Goal: Task Accomplishment & Management: Use online tool/utility

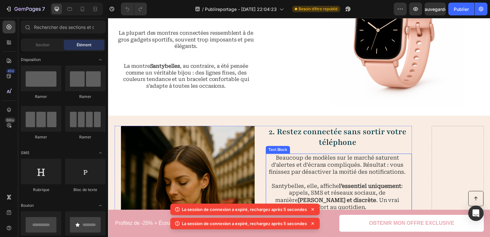
scroll to position [421, 0]
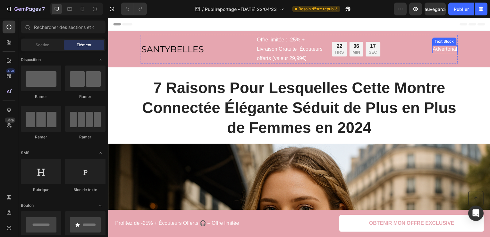
click at [450, 52] on p "Advertorial" at bounding box center [447, 49] width 24 height 7
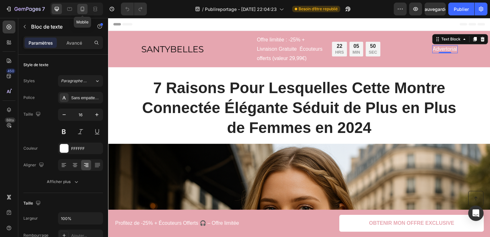
click at [82, 9] on icon at bounding box center [82, 9] width 6 height 6
type input "12"
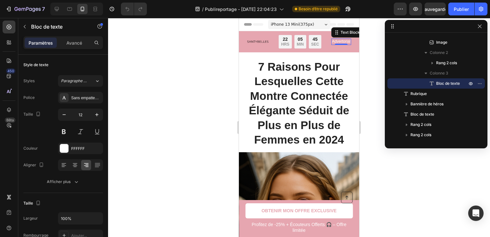
click at [326, 24] on div "iPhone 13 Mini ( 375 px)" at bounding box center [299, 25] width 62 height 10
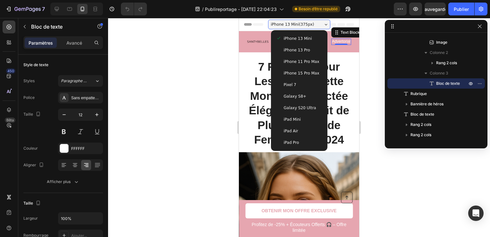
click at [309, 77] on div "iPhone 15 Pro Max" at bounding box center [299, 73] width 51 height 12
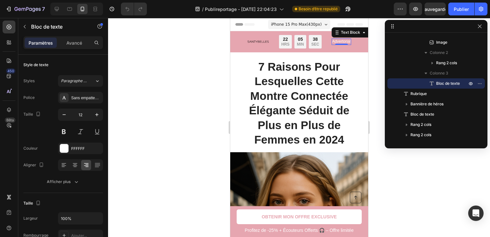
click at [304, 23] on span "iPhone 15 Pro Max ( 430 px)" at bounding box center [296, 24] width 51 height 6
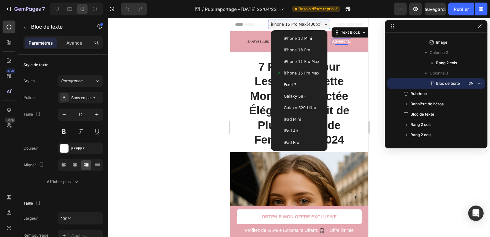
click at [305, 37] on span "iPhone 13 Mini" at bounding box center [298, 38] width 28 height 6
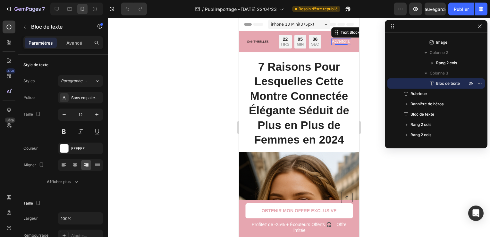
click at [304, 26] on span "iPhone 13 Mini ( 375 px)" at bounding box center [292, 24] width 43 height 6
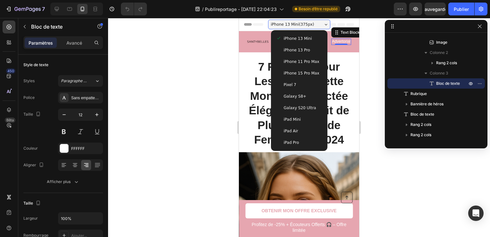
click at [307, 106] on span "Galaxy S20 Ultra" at bounding box center [300, 108] width 32 height 6
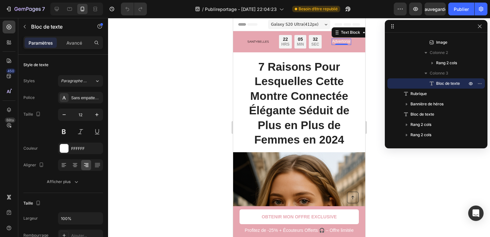
click at [299, 31] on div "Image Offre limitée : -25% + Livraison Gratuite Écouteurs offerts (valeur 29,99…" at bounding box center [299, 41] width 132 height 21
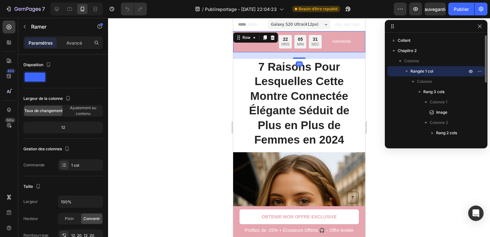
click at [301, 22] on span "Galaxy S20 Ultra ( 412 px)" at bounding box center [294, 24] width 47 height 6
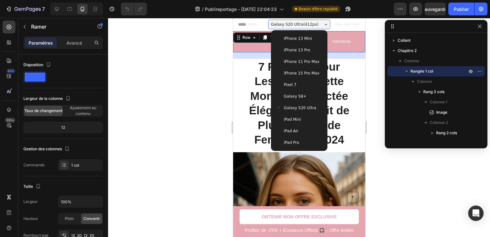
click at [299, 125] on div "iPhone 13 Mini iPhone 13 Pro iPhone 11 Pro Max iPhone 15 Pro Max Pixel 7 Galaxy…" at bounding box center [299, 90] width 56 height 121
click at [297, 128] on div "iPad Air" at bounding box center [299, 131] width 46 height 6
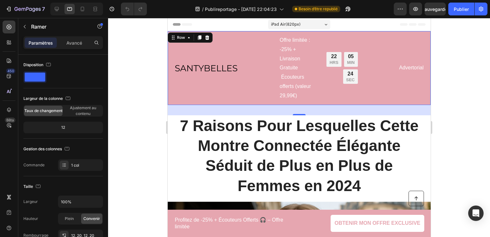
click at [308, 24] on div "iPad Air ( 820 px)" at bounding box center [299, 25] width 62 height 10
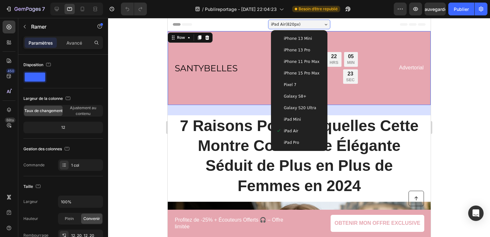
click at [303, 73] on span "iPhone 15 Pro Max" at bounding box center [302, 73] width 36 height 6
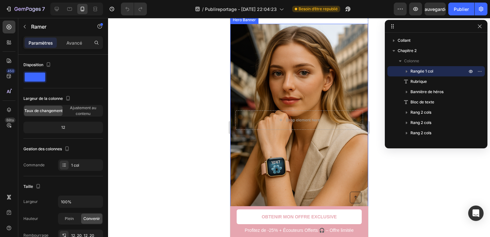
scroll to position [257, 0]
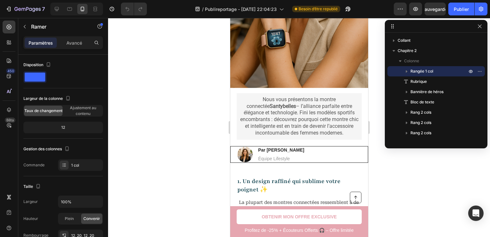
click at [377, 48] on div at bounding box center [299, 127] width 382 height 219
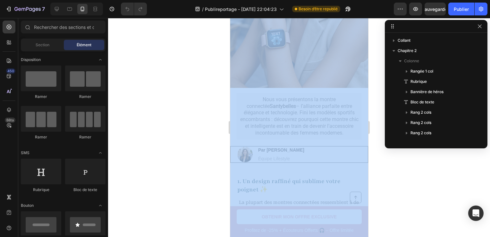
click at [490, 0] on html "7 / Publireportage - [DATE] 22:04:23 Besoin d’être republié Preview Sauvegarder…" at bounding box center [245, 0] width 490 height 0
click at [479, 26] on icon "button" at bounding box center [480, 26] width 4 height 4
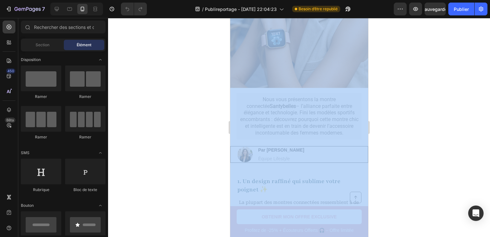
click at [394, 68] on div at bounding box center [299, 127] width 382 height 219
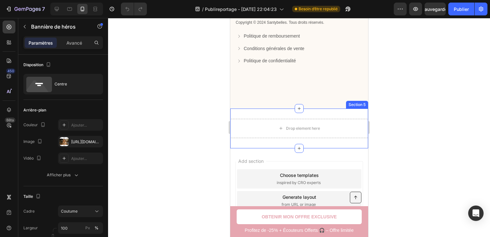
scroll to position [2630, 0]
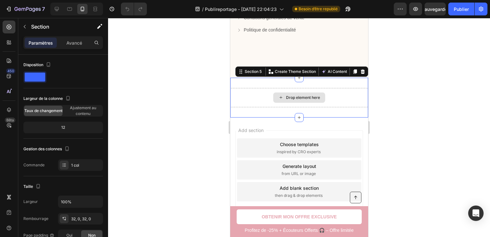
click at [320, 88] on div "Drop element here" at bounding box center [299, 97] width 138 height 19
click at [361, 70] on icon at bounding box center [363, 71] width 4 height 4
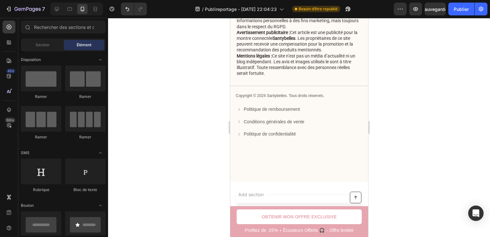
scroll to position [2591, 0]
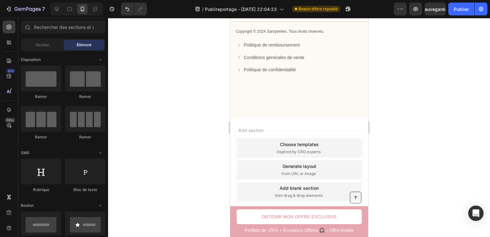
drag, startPoint x: 309, startPoint y: 132, endPoint x: 307, endPoint y: 128, distance: 4.2
click at [307, 128] on div "Add section Choose templates inspired by CRO experts Generate layout from URL o…" at bounding box center [299, 170] width 138 height 107
click at [307, 133] on div "Add section Choose templates inspired by CRO experts Generate layout from URL o…" at bounding box center [299, 169] width 128 height 79
click at [68, 9] on icon at bounding box center [69, 9] width 6 height 6
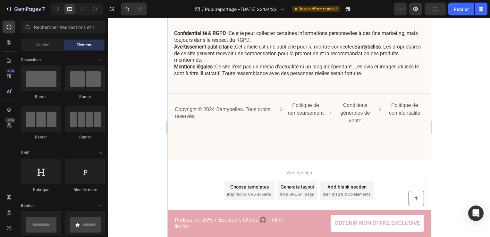
scroll to position [2514, 0]
click at [55, 10] on icon at bounding box center [57, 9] width 6 height 6
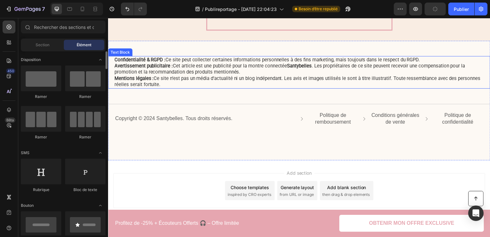
scroll to position [2287, 0]
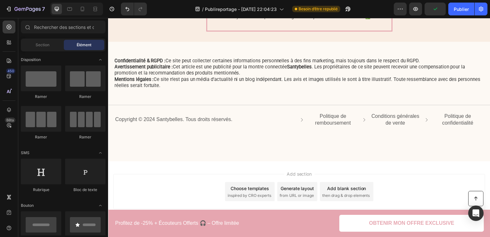
click at [338, 170] on div "Add section Choose templates inspired by CRO experts Generate layout from URL o…" at bounding box center [300, 194] width 385 height 64
click at [338, 175] on div "Add section Choose templates inspired by CRO experts Generate layout from URL o…" at bounding box center [300, 194] width 385 height 64
click at [337, 179] on div "Add section Choose templates inspired by CRO experts Generate layout from URL o…" at bounding box center [300, 192] width 375 height 35
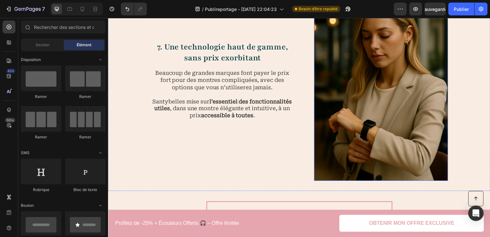
scroll to position [2031, 0]
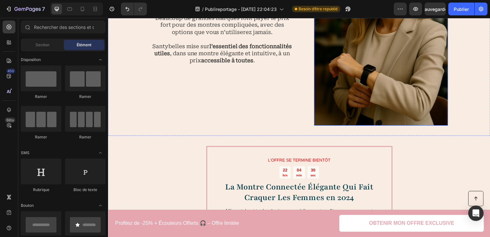
click at [332, 116] on img at bounding box center [383, 25] width 135 height 202
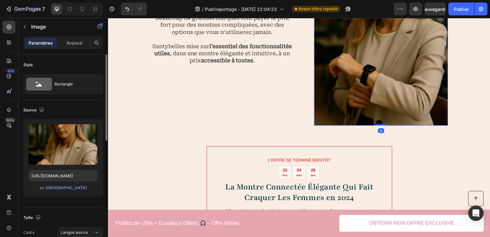
scroll to position [128, 0]
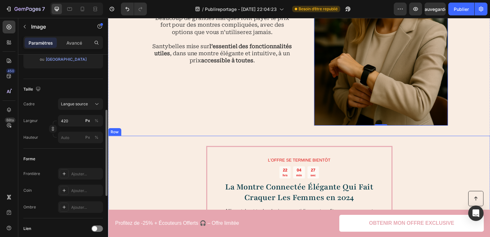
click at [231, 132] on div "7. Une technologie haut de gamme, sans prix exorbitant Heading Beaucoup de gran…" at bounding box center [300, 25] width 385 height 223
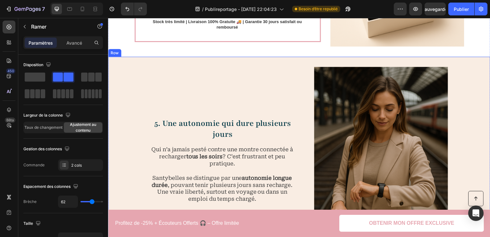
scroll to position [1517, 0]
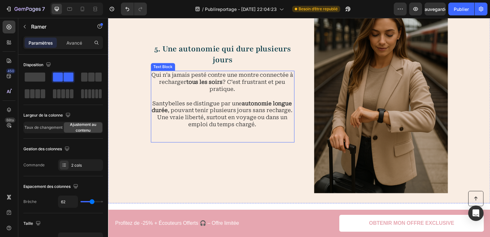
click at [252, 74] on p "Qui n’a jamais pesté contre une montre connectée à recharger tous les soirs ? C…" at bounding box center [223, 82] width 144 height 21
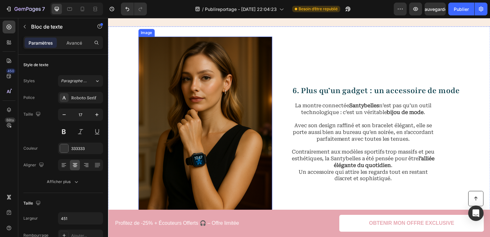
scroll to position [1710, 0]
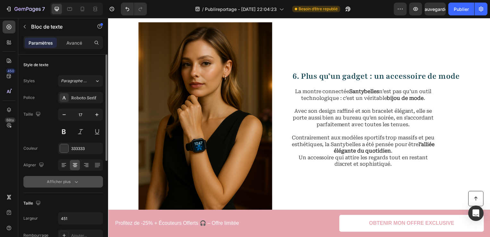
click at [74, 184] on button "Afficher plus" at bounding box center [63, 182] width 80 height 12
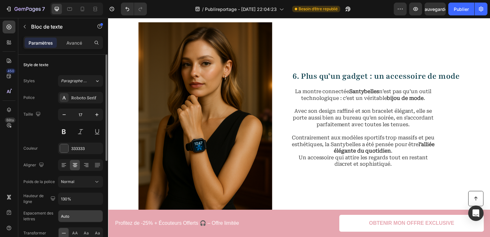
scroll to position [64, 0]
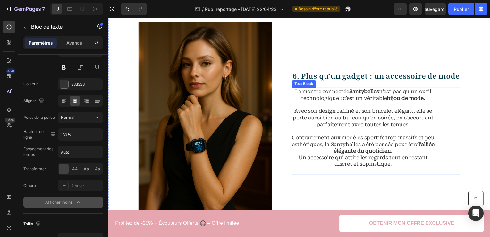
click at [334, 122] on p "Avec son design raffiné et son bracelet élégant, elle se porte aussi bien au bu…" at bounding box center [365, 119] width 144 height 20
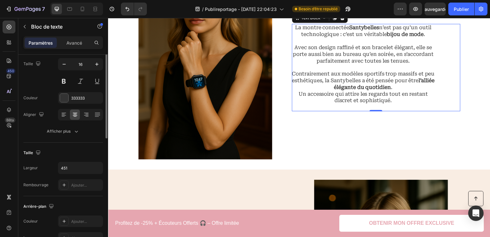
scroll to position [0, 0]
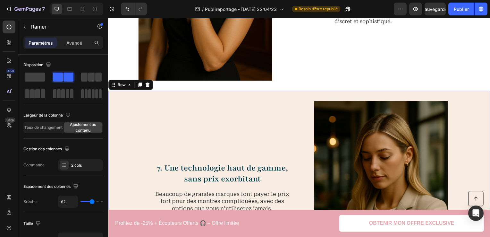
scroll to position [1967, 0]
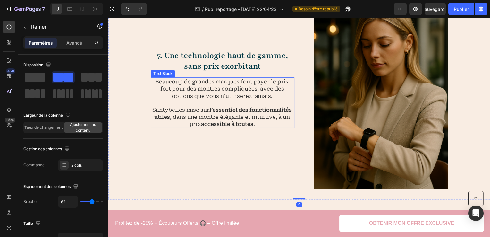
click at [209, 96] on p "Beaucoup de grandes marques font payer le prix fort pour des montres compliquée…" at bounding box center [223, 89] width 144 height 21
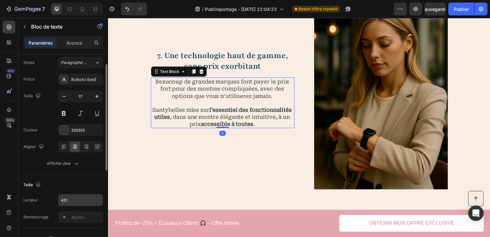
scroll to position [0, 0]
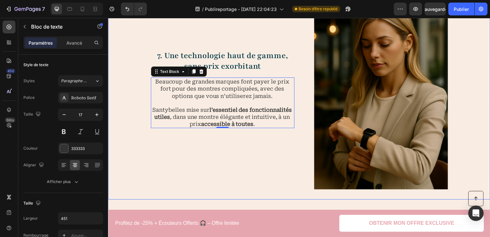
click at [202, 151] on div "7. Une technologie haut de gamme, sans prix exorbitant Heading Beaucoup de gran…" at bounding box center [223, 89] width 145 height 202
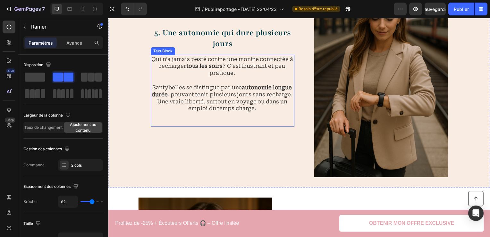
scroll to position [1517, 0]
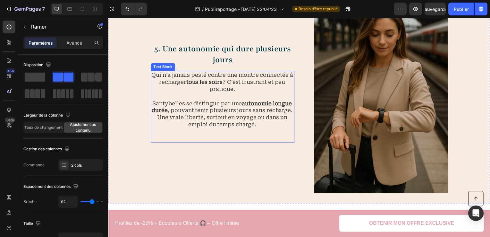
click at [190, 141] on p "Santybelles se distingue par une autonomie longue durée , pouvant tenir plusieu…" at bounding box center [223, 118] width 144 height 50
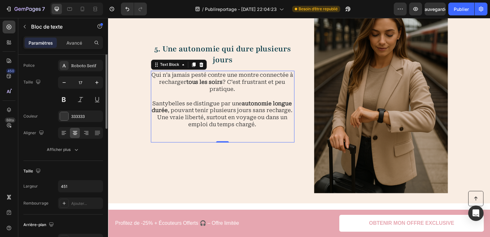
scroll to position [0, 0]
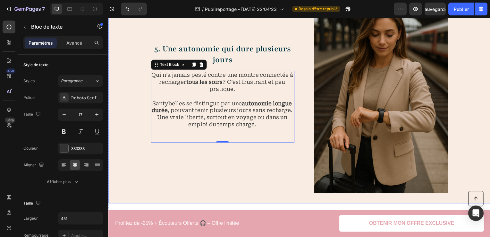
click at [240, 166] on div "5. Une autonomie qui dure plusieurs jours Heading Qui n’a jamais pesté contre u…" at bounding box center [223, 93] width 145 height 202
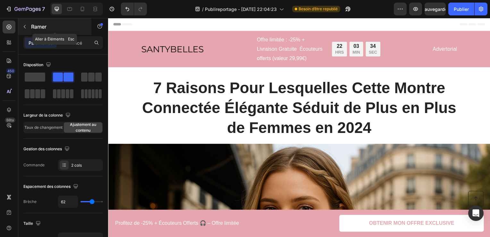
click at [24, 27] on icon "button" at bounding box center [24, 26] width 5 height 5
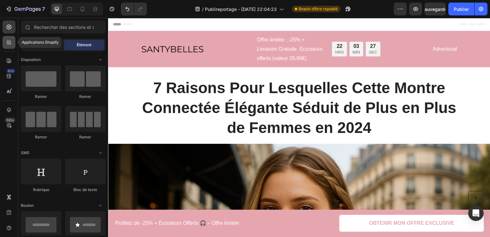
click at [8, 40] on icon at bounding box center [9, 42] width 6 height 6
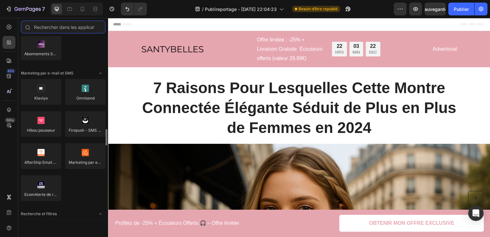
scroll to position [1187, 0]
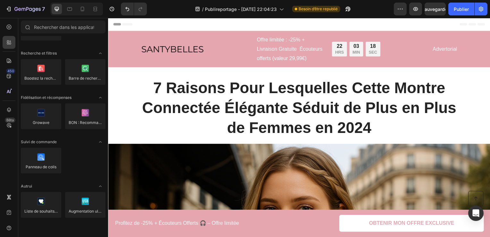
click at [1, 153] on div "450 Bêta" at bounding box center [9, 127] width 18 height 219
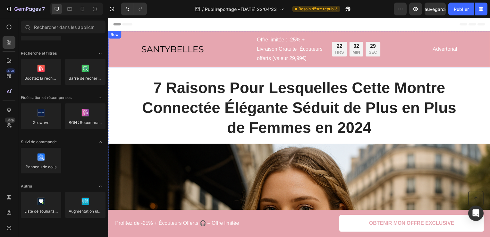
click at [440, 52] on div "Advertorial" at bounding box center [448, 50] width 26 height 8
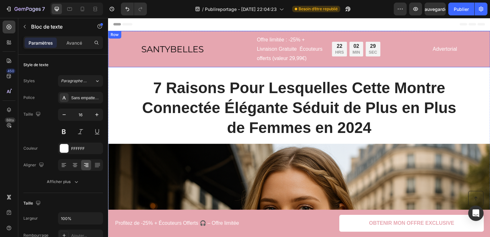
click at [448, 49] on p "Advertorial" at bounding box center [447, 49] width 24 height 7
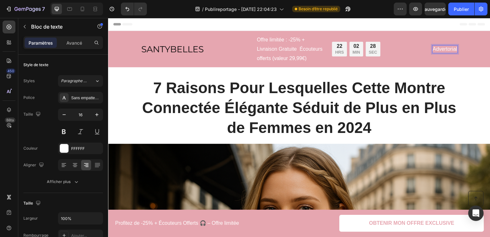
click at [449, 48] on p "Advertorial" at bounding box center [447, 49] width 24 height 7
click at [448, 47] on p "Advertorial" at bounding box center [447, 49] width 24 height 7
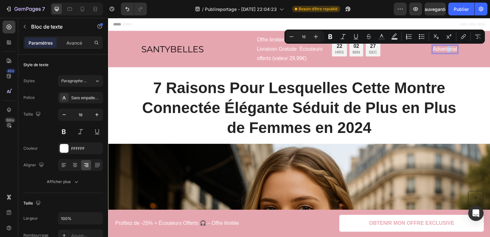
click at [448, 47] on p "Advertorial" at bounding box center [447, 49] width 24 height 7
click at [446, 53] on div "Advertorial" at bounding box center [448, 50] width 26 height 8
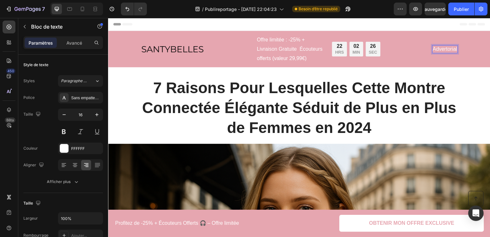
click at [449, 47] on p "Advertorial" at bounding box center [447, 49] width 24 height 7
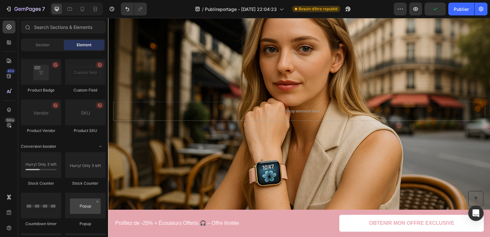
scroll to position [0, 0]
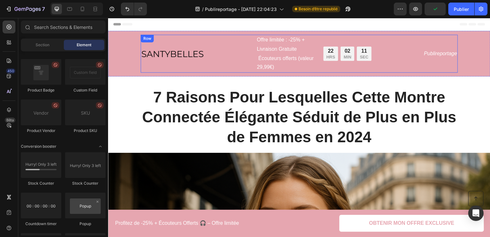
click at [455, 53] on icon "Publireportage" at bounding box center [442, 53] width 33 height 5
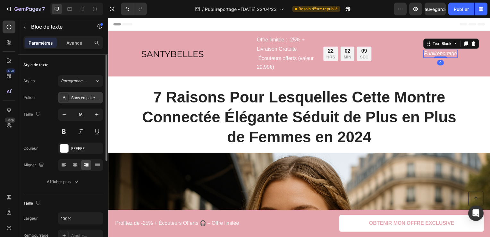
click at [87, 98] on div "Sans empattement" at bounding box center [86, 98] width 30 height 6
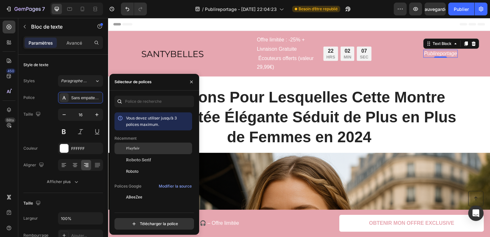
drag, startPoint x: 155, startPoint y: 147, endPoint x: 145, endPoint y: 150, distance: 10.3
click at [151, 147] on div "Playfair" at bounding box center [158, 148] width 65 height 6
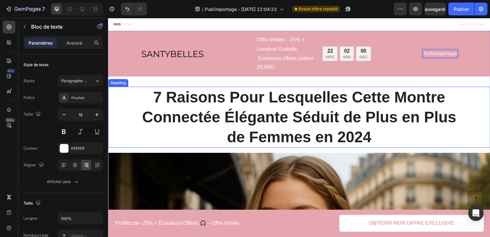
click at [470, 89] on div "7 Raisons Pour Lesquelles Cette Montre Connectée Élégante Séduit de Plus en Plu…" at bounding box center [301, 117] width 372 height 61
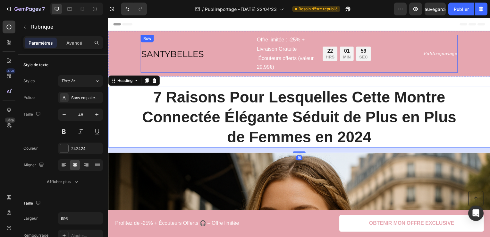
click at [440, 52] on icon "Publireportage" at bounding box center [443, 54] width 34 height 6
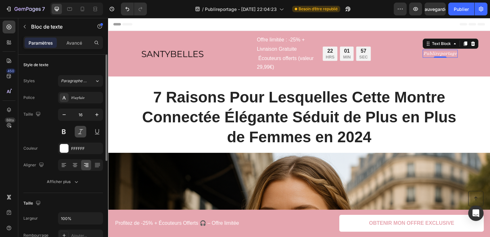
click at [82, 130] on button at bounding box center [81, 132] width 12 height 12
click at [85, 128] on button at bounding box center [81, 132] width 12 height 12
click at [92, 101] on div "Playfair" at bounding box center [80, 98] width 45 height 12
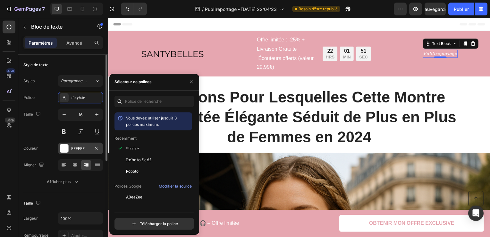
drag, startPoint x: 138, startPoint y: 146, endPoint x: 92, endPoint y: 147, distance: 45.6
click at [137, 147] on span "Playfair" at bounding box center [132, 148] width 13 height 6
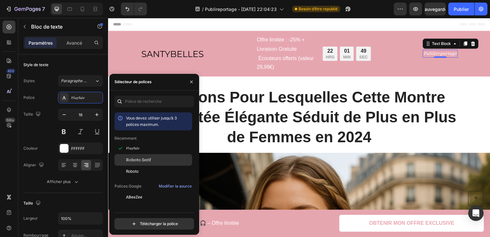
click at [154, 160] on div "Roboto Serif" at bounding box center [158, 160] width 65 height 6
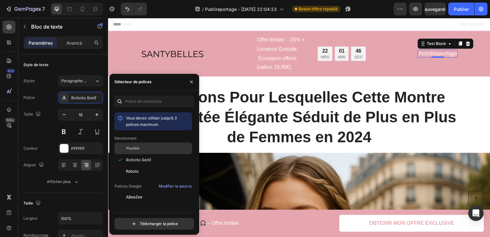
click at [149, 148] on div "Playfair" at bounding box center [158, 148] width 65 height 6
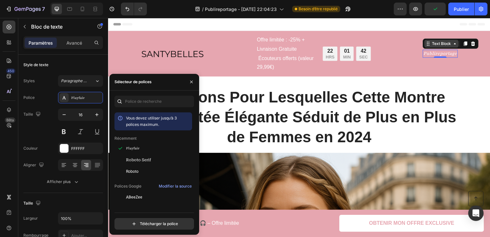
click at [448, 46] on div "Text Block" at bounding box center [444, 44] width 22 height 6
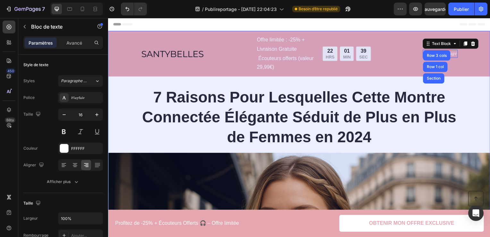
click at [467, 97] on div "7 Raisons Pour Lesquelles Cette Montre Connectée Élégante Séduit de Plus en Plu…" at bounding box center [301, 117] width 372 height 61
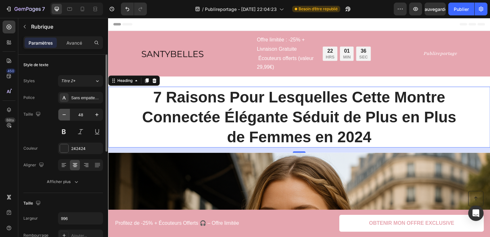
click at [63, 115] on icon "button" at bounding box center [64, 114] width 6 height 6
type input "47"
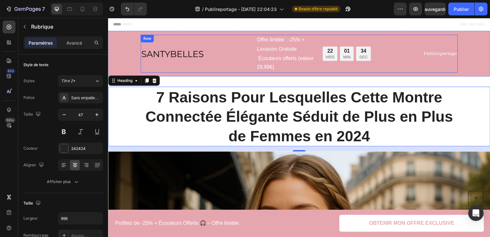
click at [434, 52] on icon "Publireportage" at bounding box center [443, 54] width 34 height 6
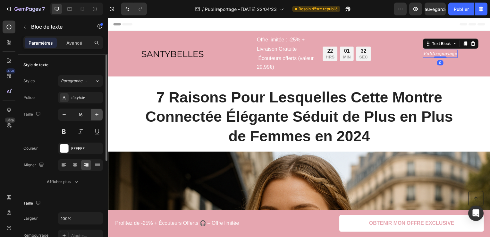
click at [95, 115] on icon "button" at bounding box center [97, 114] width 6 height 6
type input "17"
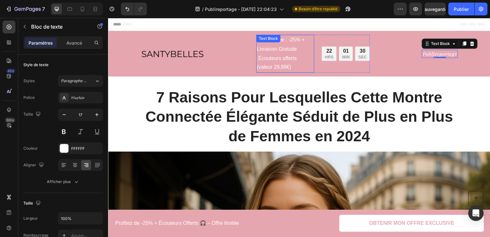
click at [269, 59] on p "Offre limitée : -25% + Livraison Gratuite Écouteurs offerts (valeur 29,99€)" at bounding box center [286, 54] width 57 height 37
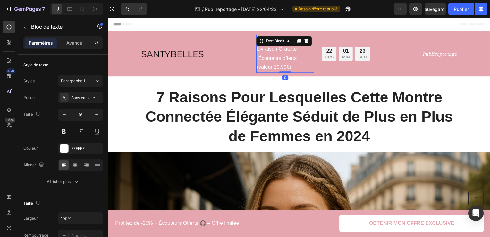
drag, startPoint x: 286, startPoint y: 72, endPoint x: 288, endPoint y: 75, distance: 3.4
click at [287, 60] on div "Offre limitée : -25% + Livraison Gratuite Écouteurs offerts (valeur 29,99€) Tex…" at bounding box center [286, 54] width 58 height 38
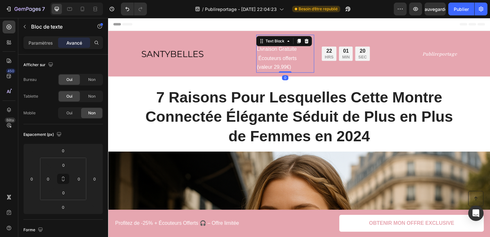
drag, startPoint x: 286, startPoint y: 72, endPoint x: 286, endPoint y: 66, distance: 5.8
click at [286, 66] on div "Offre limitée : -25% + Livraison Gratuite Écouteurs offerts (valeur 29,99€) Tex…" at bounding box center [286, 54] width 58 height 38
click at [29, 21] on div at bounding box center [25, 26] width 10 height 10
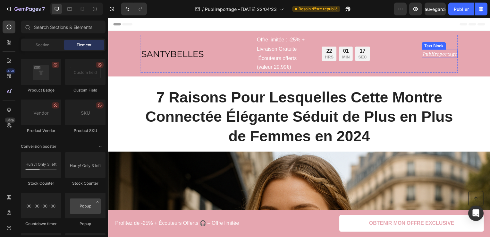
click at [443, 51] on icon "Publireportage" at bounding box center [442, 54] width 35 height 6
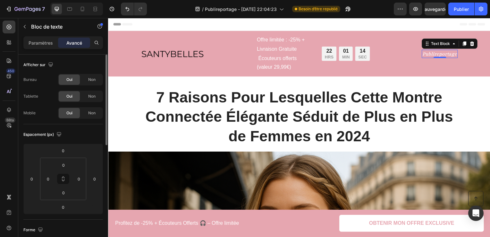
click at [36, 42] on p "Paramètres" at bounding box center [41, 42] width 24 height 7
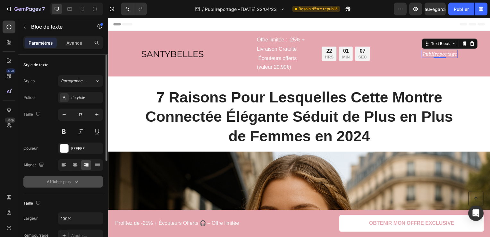
click at [76, 182] on icon "button" at bounding box center [76, 182] width 3 height 2
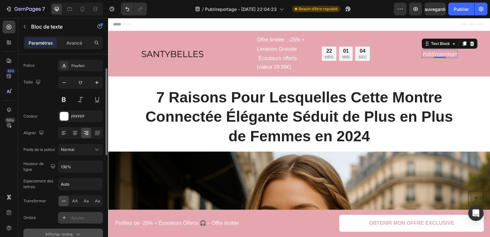
scroll to position [64, 0]
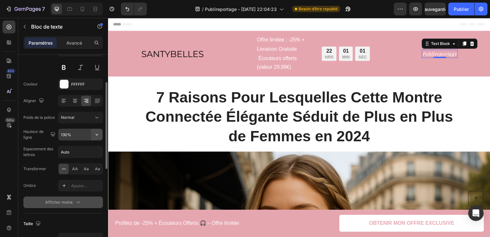
click at [97, 133] on icon "button" at bounding box center [97, 134] width 6 height 6
click at [94, 118] on icon at bounding box center [97, 117] width 6 height 6
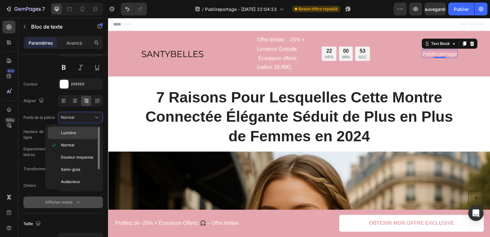
click at [79, 127] on div "Lumière" at bounding box center [73, 133] width 50 height 12
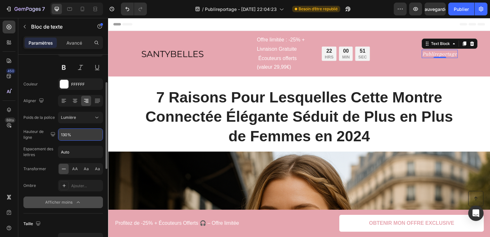
click at [73, 125] on div "Police Playfair Taille 17 Couleur FFFFFF Aligner Poids de la police Lumière Hau…" at bounding box center [63, 118] width 80 height 180
click at [80, 117] on div "Lumière" at bounding box center [77, 118] width 33 height 6
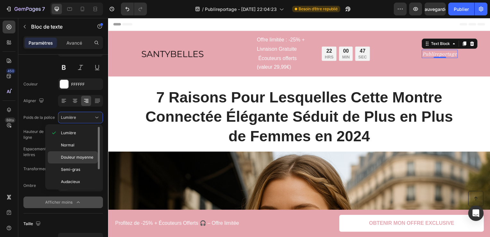
click at [86, 158] on span "Douleur moyenne" at bounding box center [77, 157] width 32 height 6
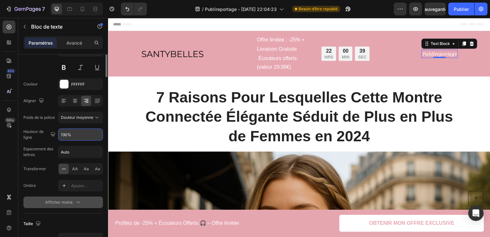
scroll to position [0, 0]
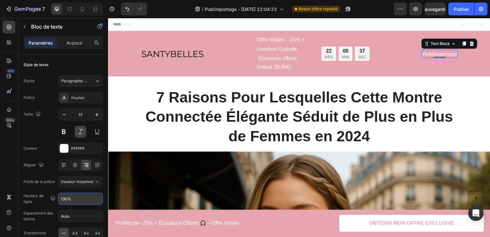
click at [75, 133] on button at bounding box center [81, 132] width 12 height 12
click at [450, 55] on icon "Publireportage" at bounding box center [441, 54] width 35 height 6
click at [447, 55] on icon "Publireportage" at bounding box center [441, 54] width 35 height 6
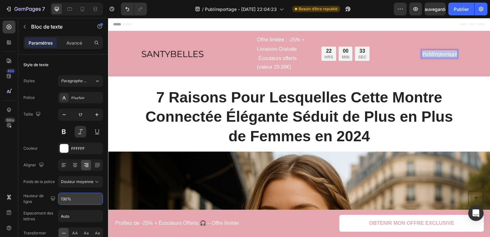
click at [447, 55] on icon "Publireportage" at bounding box center [441, 54] width 35 height 6
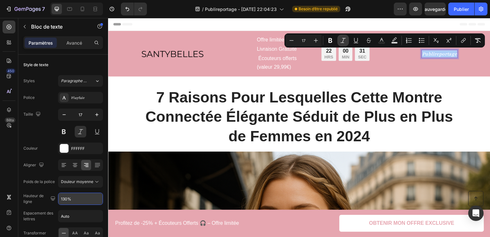
click at [339, 42] on button "Italic" at bounding box center [344, 41] width 12 height 12
click at [334, 40] on button "Bold" at bounding box center [331, 41] width 12 height 12
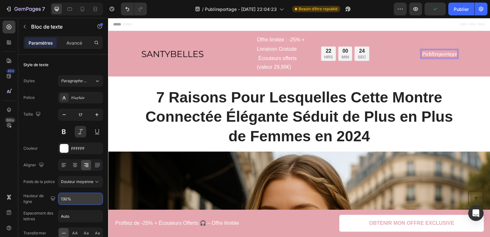
click at [440, 52] on strong "Publireportage" at bounding box center [442, 54] width 36 height 6
click at [448, 52] on strong "Publireportage" at bounding box center [442, 54] width 36 height 6
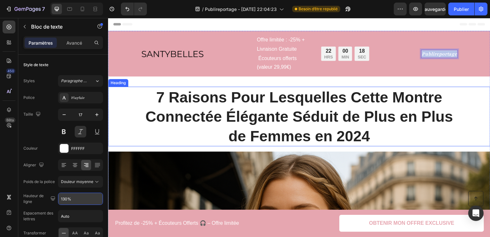
click at [473, 100] on div "7 Raisons Pour Lesquelles Cette Montre Connectée Élégante Séduit de Plus en Plu…" at bounding box center [301, 117] width 372 height 60
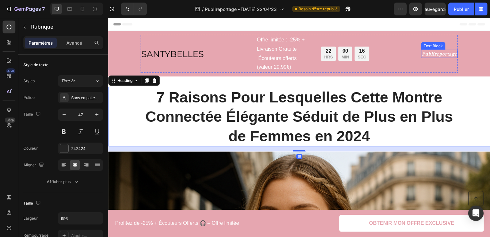
click at [448, 56] on strong "Publireportage" at bounding box center [442, 54] width 36 height 6
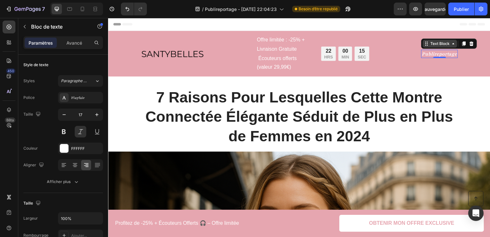
click at [448, 43] on div "Text Block" at bounding box center [443, 44] width 22 height 6
click at [429, 47] on div "Text Block" at bounding box center [442, 44] width 35 height 8
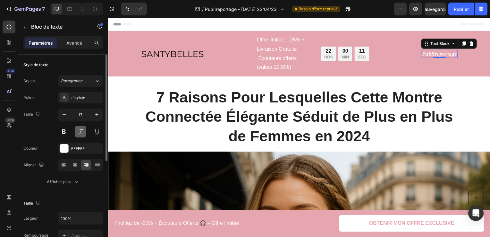
click at [78, 131] on button at bounding box center [81, 132] width 12 height 12
click at [85, 99] on div "Playfair" at bounding box center [86, 98] width 30 height 6
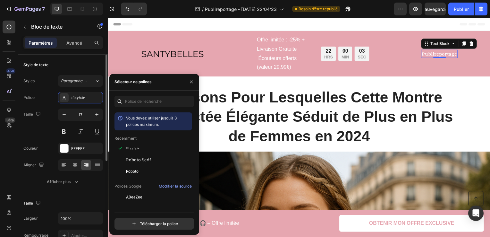
drag, startPoint x: 140, startPoint y: 169, endPoint x: 66, endPoint y: 189, distance: 76.0
click at [140, 168] on div "Roboto" at bounding box center [158, 171] width 65 height 6
click at [93, 95] on div "Roboto" at bounding box center [86, 98] width 30 height 6
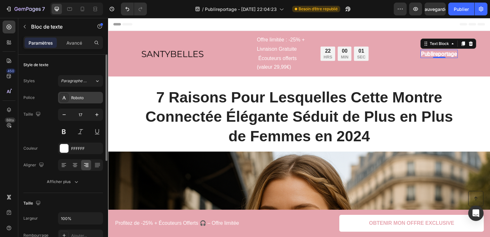
click at [93, 95] on div "Roboto" at bounding box center [86, 98] width 30 height 6
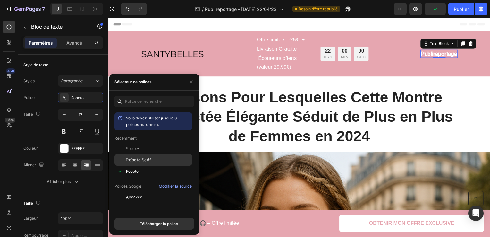
click at [153, 158] on div "Roboto Serif" at bounding box center [158, 160] width 65 height 6
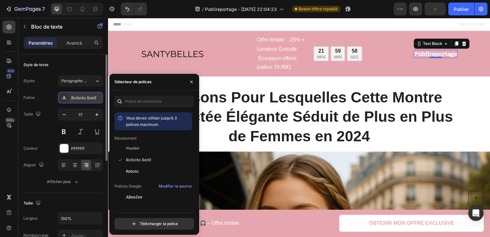
click at [86, 99] on div "Roboto Serif" at bounding box center [86, 98] width 30 height 6
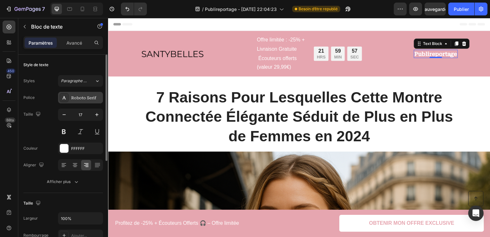
click at [86, 102] on div "Roboto Serif" at bounding box center [80, 98] width 45 height 12
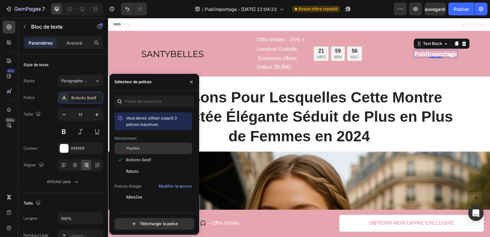
click at [134, 150] on span "Playfair" at bounding box center [132, 148] width 13 height 6
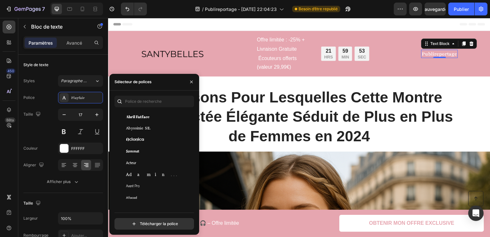
scroll to position [160, 0]
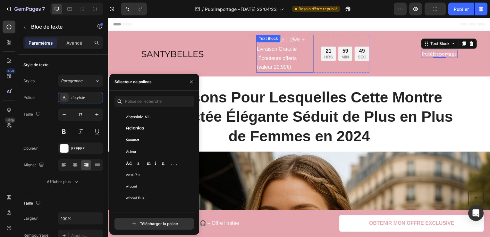
click at [285, 55] on p "Offre limitée : -25% + Livraison Gratuite Écouteurs offerts (valeur 29,99€)" at bounding box center [286, 54] width 56 height 37
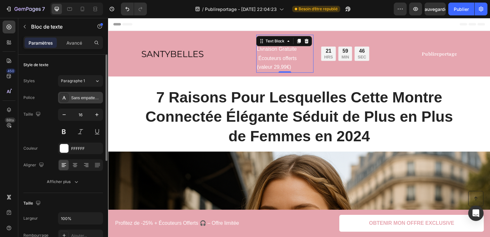
click at [80, 96] on div "Sans empattement" at bounding box center [86, 98] width 30 height 6
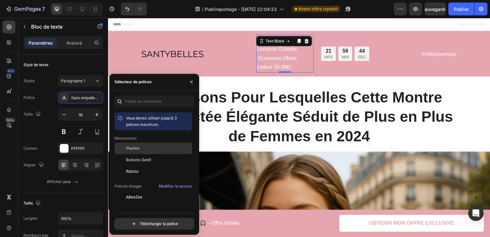
click at [139, 147] on div "Playfair" at bounding box center [158, 148] width 65 height 6
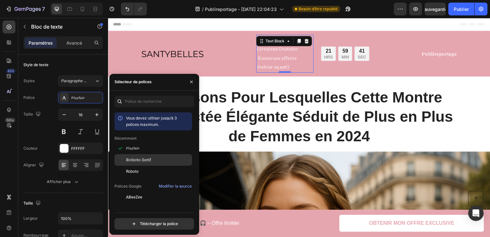
click at [148, 226] on div "Roboto Serif" at bounding box center [154, 232] width 78 height 12
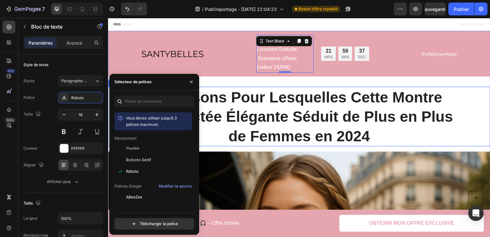
click at [278, 90] on h1 "7 Raisons Pour Lesquelles Cette Montre Connectée Élégante Séduit de Plus en Plu…" at bounding box center [301, 117] width 320 height 60
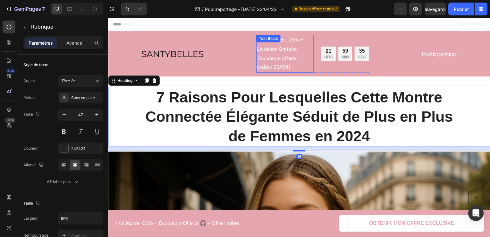
click at [280, 54] on p "Offre limitée : -25% + Livraison Gratuite Écouteurs offerts (valeur 29,99€)" at bounding box center [286, 54] width 56 height 37
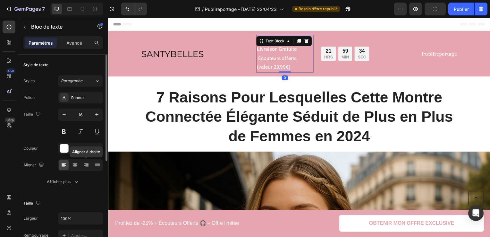
scroll to position [64, 0]
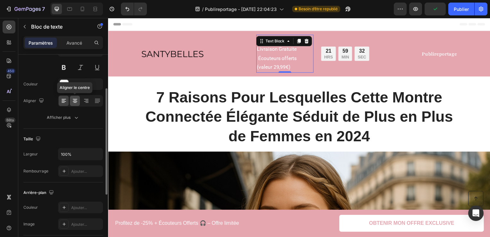
click at [78, 99] on div at bounding box center [75, 101] width 10 height 10
click at [83, 100] on icon at bounding box center [86, 101] width 6 height 6
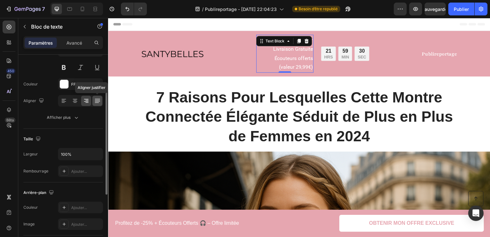
click at [100, 103] on icon at bounding box center [97, 101] width 6 height 6
click at [63, 103] on icon at bounding box center [64, 101] width 6 height 6
click at [72, 99] on icon at bounding box center [75, 101] width 6 height 6
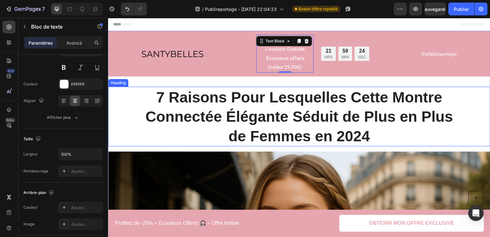
click at [217, 104] on h1 "7 Raisons Pour Lesquelles Cette Montre Connectée Élégante Séduit de Plus en Plu…" at bounding box center [301, 117] width 320 height 60
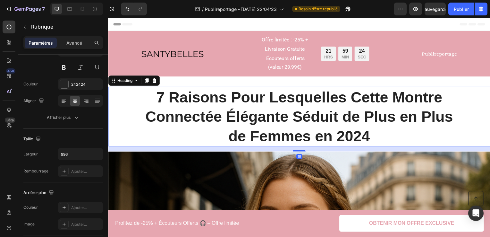
scroll to position [0, 0]
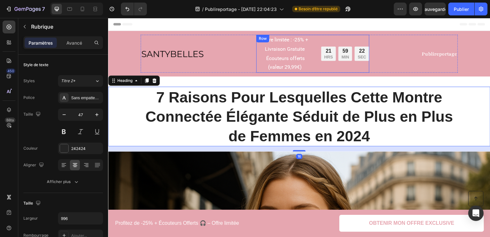
click at [300, 48] on p "Offre limitée : -25% + Livraison Gratuite Écouteurs offerts (valeur 29,99€)" at bounding box center [286, 54] width 56 height 37
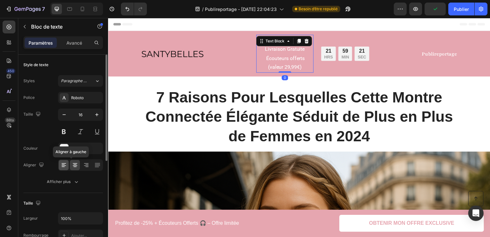
click at [64, 162] on icon at bounding box center [64, 165] width 6 height 6
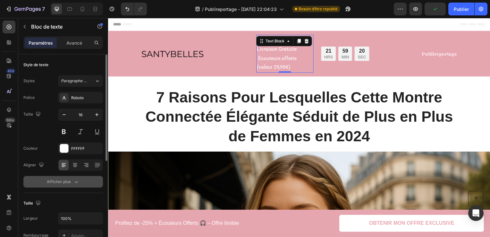
click at [74, 181] on icon "button" at bounding box center [76, 181] width 6 height 6
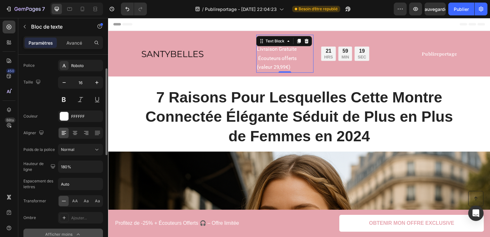
scroll to position [64, 0]
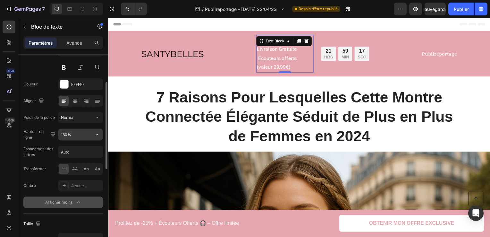
click at [94, 138] on button "button" at bounding box center [97, 135] width 12 height 12
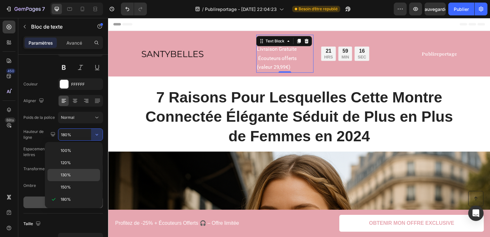
click at [71, 174] on span "130%" at bounding box center [66, 175] width 10 height 6
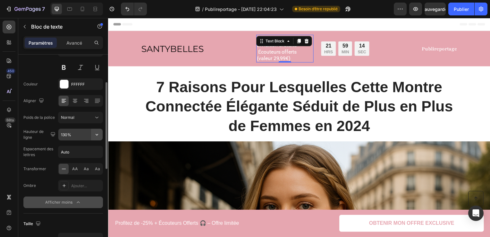
click at [93, 133] on button "button" at bounding box center [97, 135] width 12 height 12
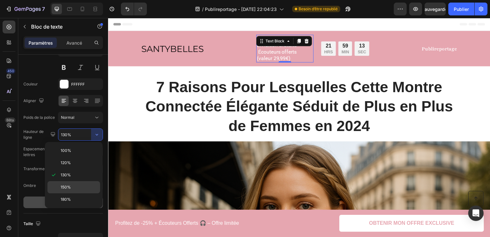
click at [67, 193] on div "150%" at bounding box center [73, 199] width 53 height 12
type input "150%"
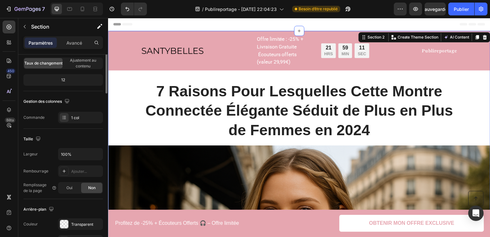
scroll to position [0, 0]
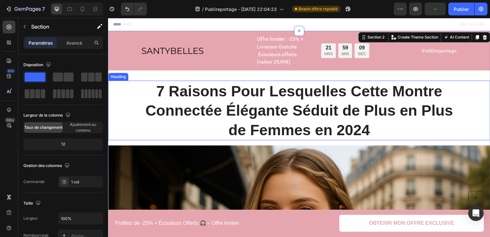
click at [383, 108] on h1 "7 Raisons Pour Lesquelles Cette Montre Connectée Élégante Séduit de Plus en Plu…" at bounding box center [301, 111] width 320 height 60
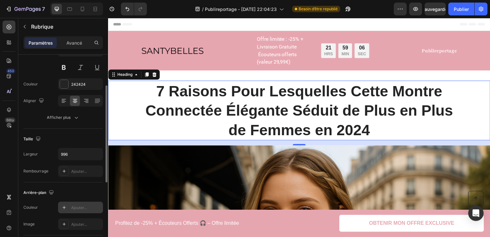
scroll to position [96, 0]
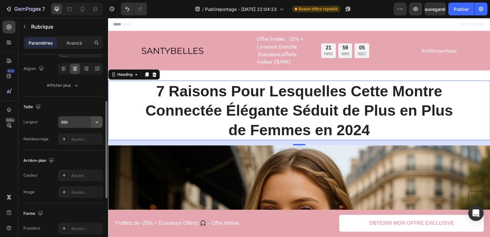
click at [92, 117] on button "button" at bounding box center [97, 122] width 12 height 12
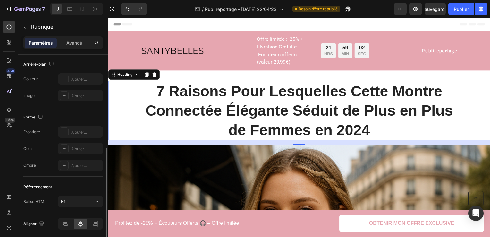
scroll to position [215, 0]
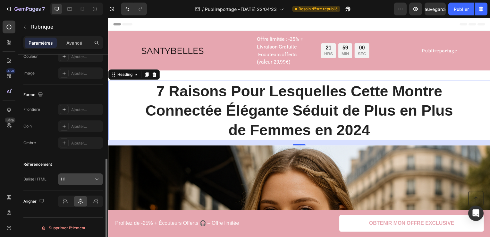
click at [90, 178] on div "H1" at bounding box center [77, 179] width 33 height 6
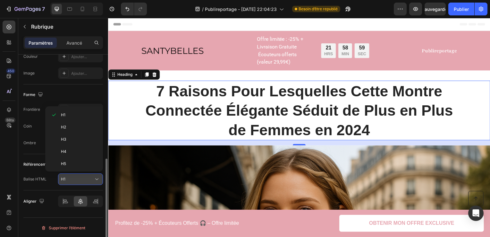
click at [90, 178] on div "H1" at bounding box center [77, 179] width 33 height 6
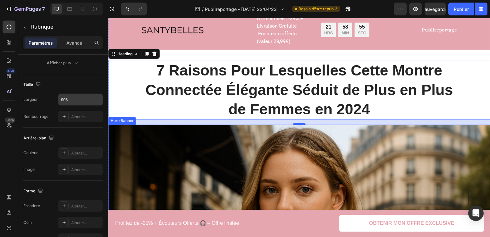
scroll to position [32, 0]
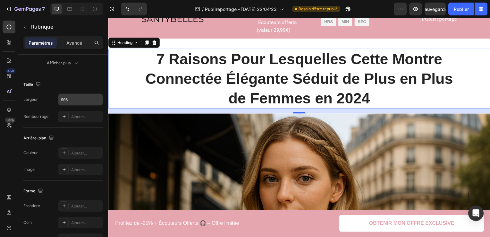
click at [284, 84] on h1 "7 Raisons Pour Lesquelles Cette Montre Connectée Élégante Séduit de Plus en Plu…" at bounding box center [301, 79] width 320 height 60
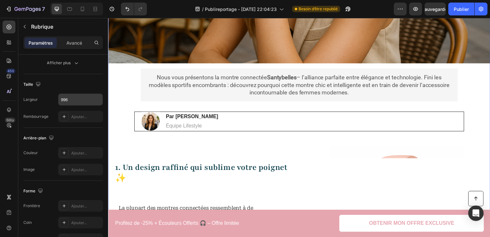
scroll to position [385, 0]
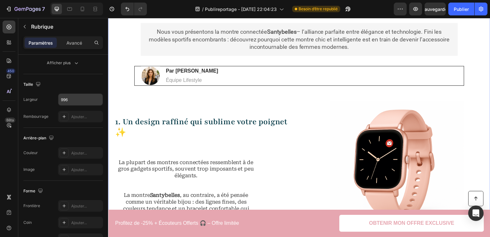
click at [298, 46] on p "Nous vous présentons la montre connectée Santybelles – l’alliance parfaite entr…" at bounding box center [301, 39] width 304 height 22
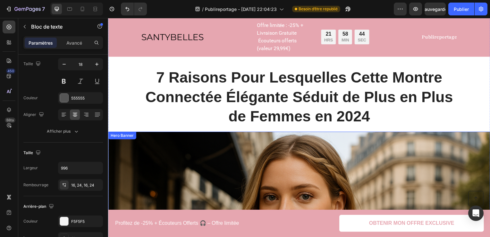
scroll to position [0, 0]
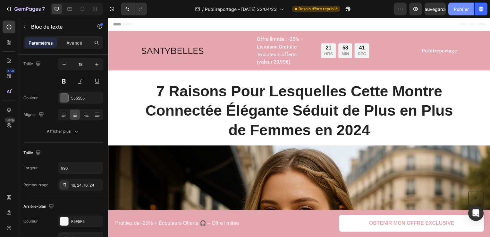
click at [463, 3] on div "7 / Publireportage - [DATE] 22:04:23 Besoin d’être republié Preview Sauvegarder…" at bounding box center [245, 9] width 490 height 18
click at [463, 9] on font "Publier" at bounding box center [461, 9] width 15 height 7
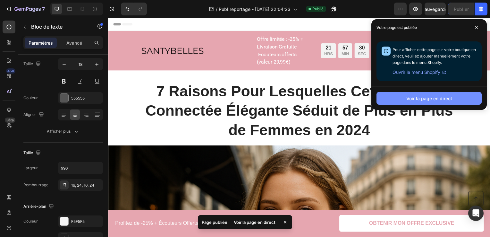
click at [427, 101] on font "Voir la page en direct" at bounding box center [430, 98] width 46 height 7
